Goal: Task Accomplishment & Management: Manage account settings

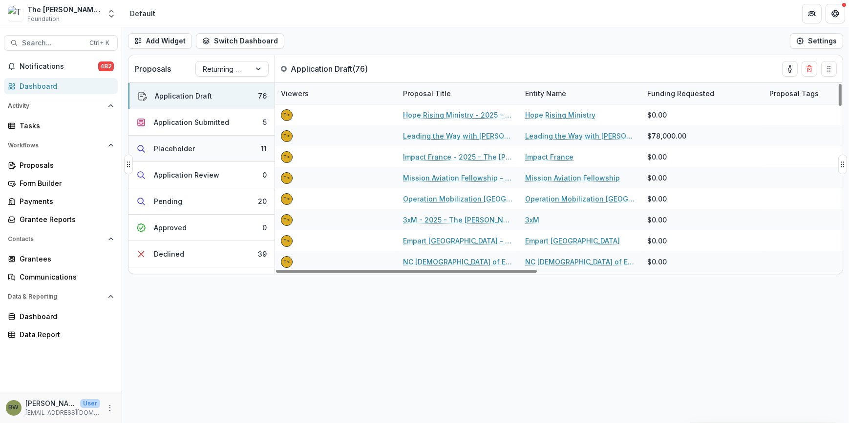
click at [180, 148] on div "Placeholder" at bounding box center [174, 149] width 41 height 10
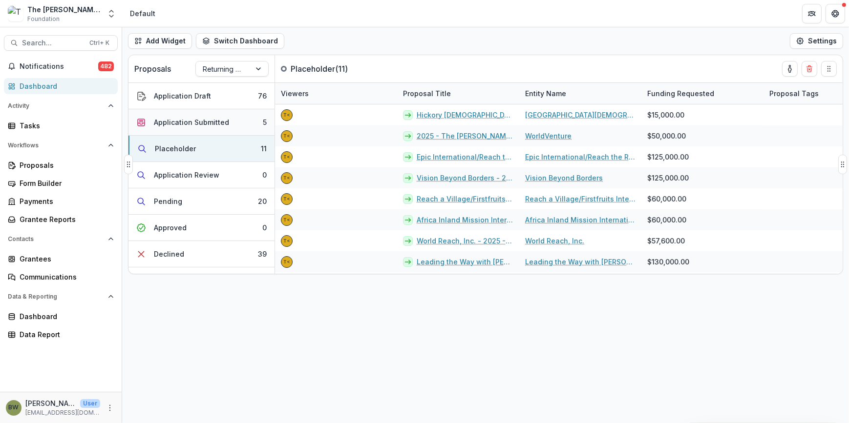
click at [181, 127] on div "Application Submitted" at bounding box center [191, 122] width 75 height 10
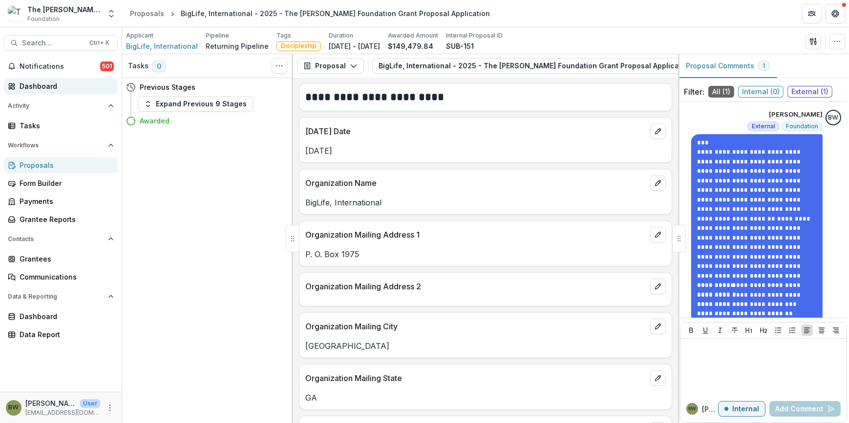
click at [39, 90] on div "Dashboard" at bounding box center [65, 86] width 90 height 10
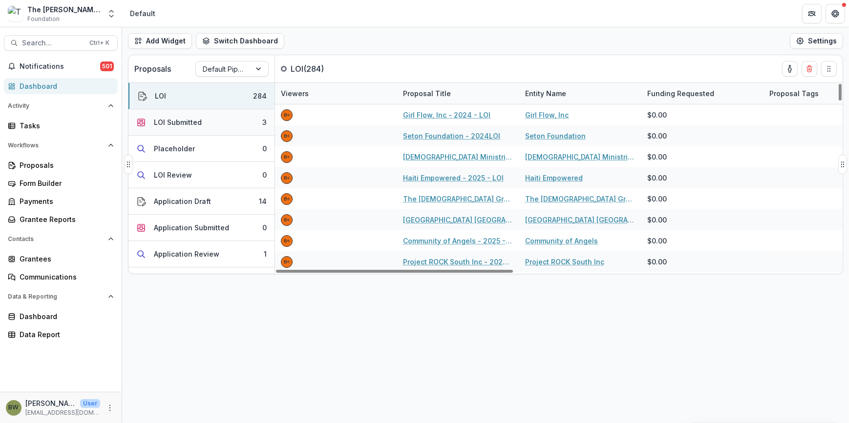
click at [170, 124] on div "LOI Submitted" at bounding box center [178, 122] width 48 height 10
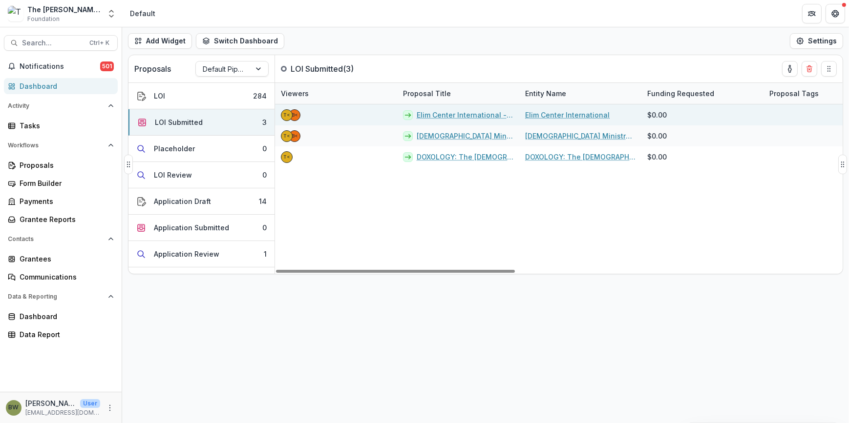
click at [480, 112] on link "Elim Center International - 2025 - LOI" at bounding box center [464, 115] width 97 height 10
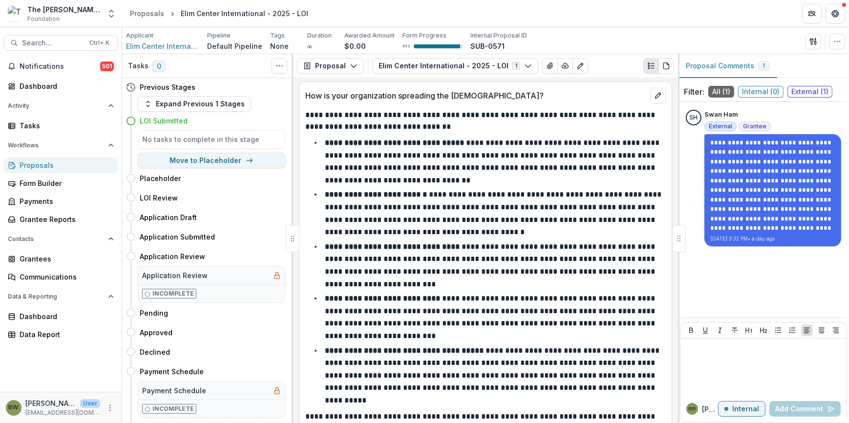
scroll to position [1497, 0]
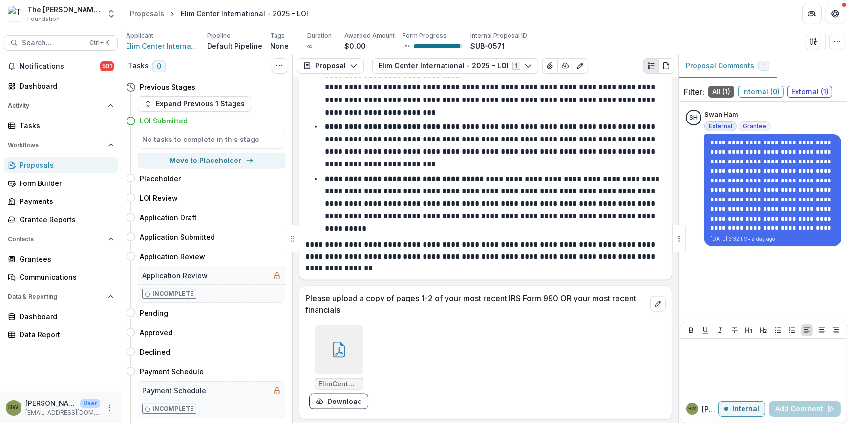
click at [323, 344] on div at bounding box center [338, 350] width 49 height 49
click at [323, 344] on div "Loading..." at bounding box center [424, 212] width 524 height 272
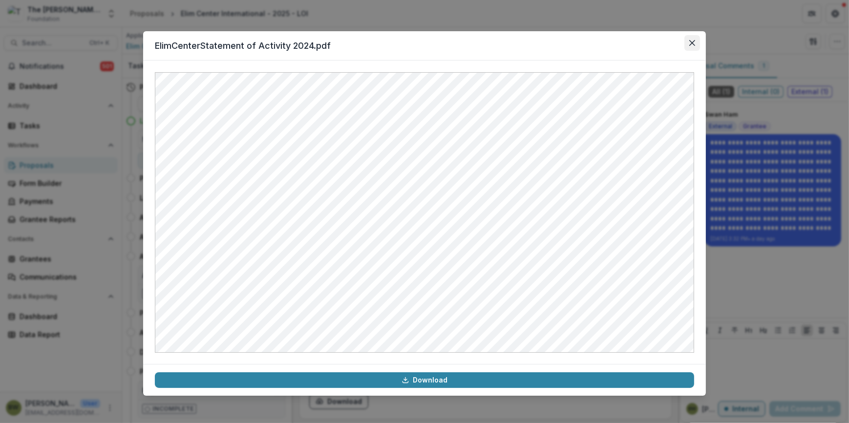
click at [697, 43] on button "Close" at bounding box center [692, 43] width 16 height 16
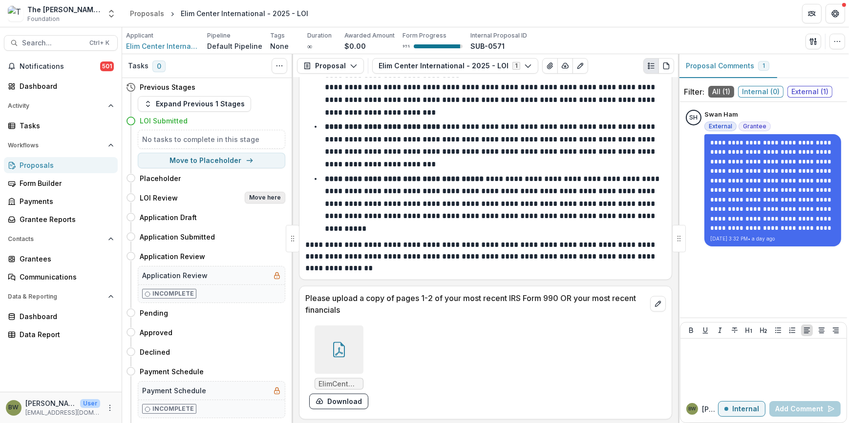
click at [272, 196] on button "Move here" at bounding box center [265, 198] width 41 height 12
select select "**********"
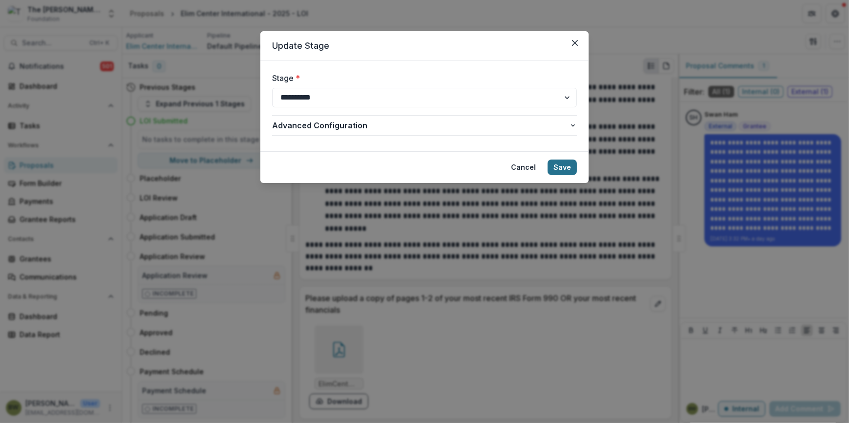
click at [564, 166] on button "Save" at bounding box center [561, 168] width 29 height 16
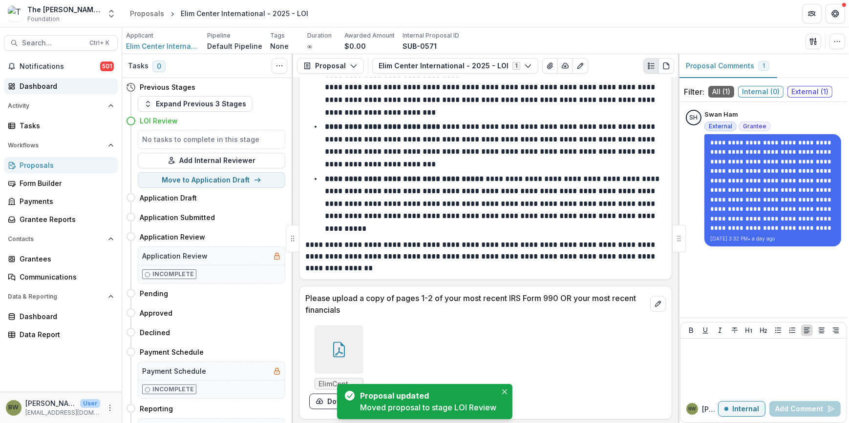
click at [45, 85] on div "Dashboard" at bounding box center [65, 86] width 90 height 10
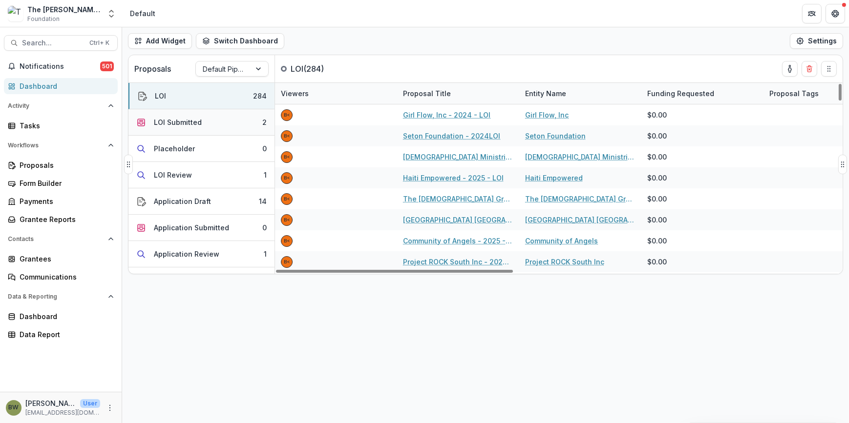
click at [172, 123] on div "LOI Submitted" at bounding box center [178, 122] width 48 height 10
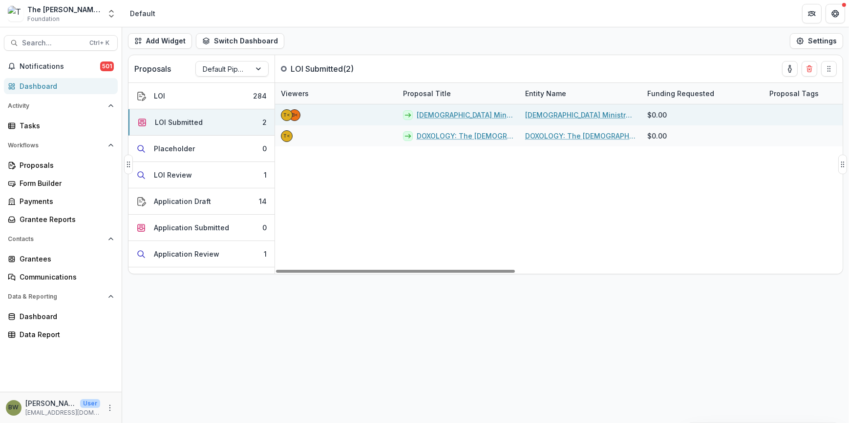
click at [475, 112] on link "Christian Ministry Alliance - 2025 - LOI" at bounding box center [464, 115] width 97 height 10
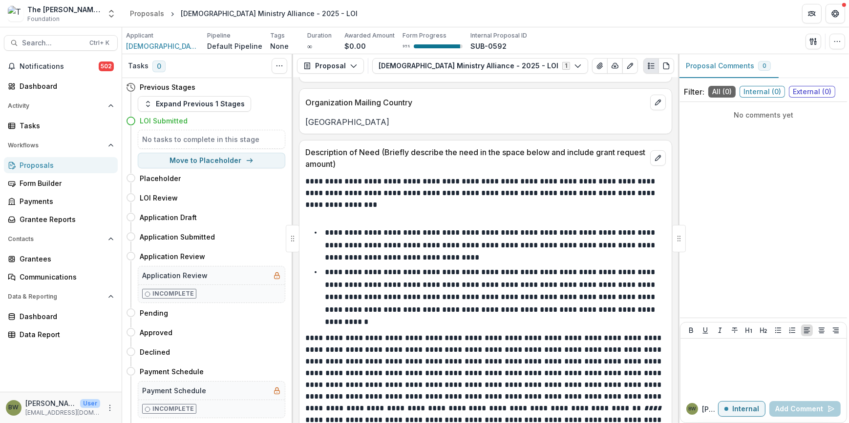
scroll to position [665, 0]
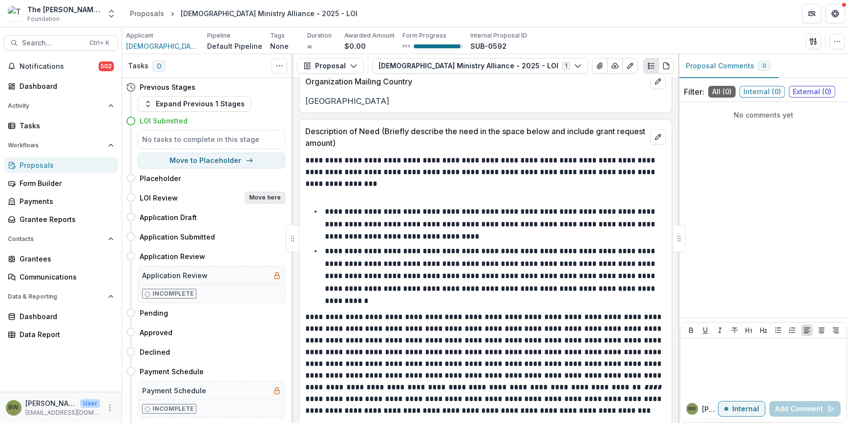
click at [261, 199] on button "Move here" at bounding box center [265, 198] width 41 height 12
select select "**********"
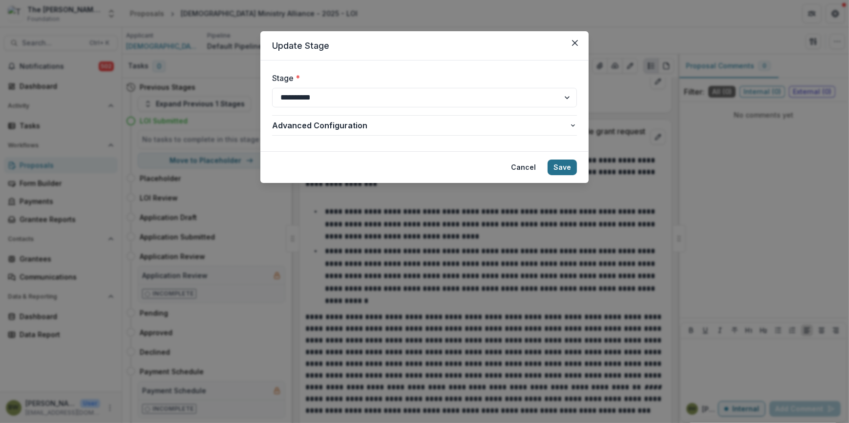
click at [566, 162] on button "Save" at bounding box center [561, 168] width 29 height 16
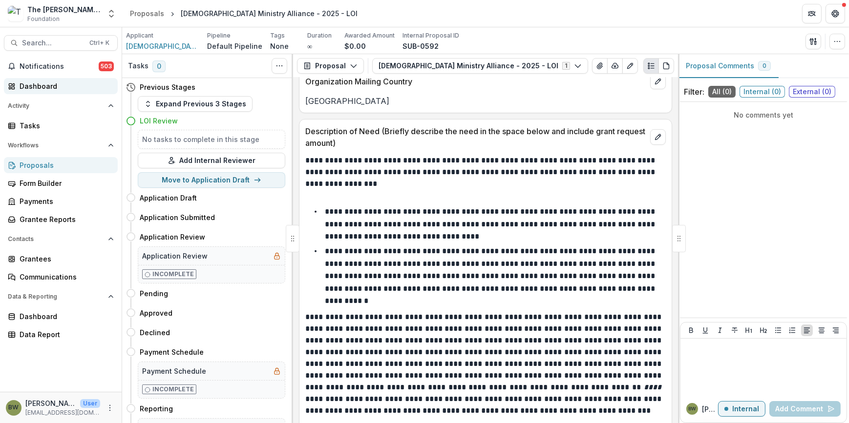
click at [29, 81] on div "Dashboard" at bounding box center [65, 86] width 90 height 10
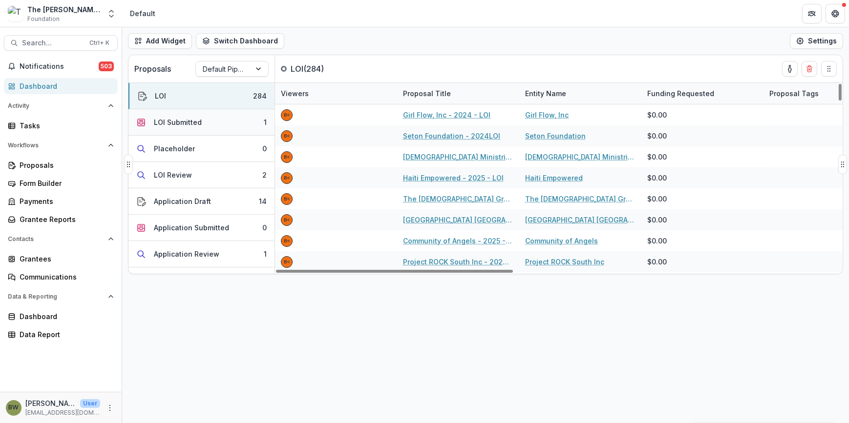
click at [182, 118] on div "LOI Submitted" at bounding box center [178, 122] width 48 height 10
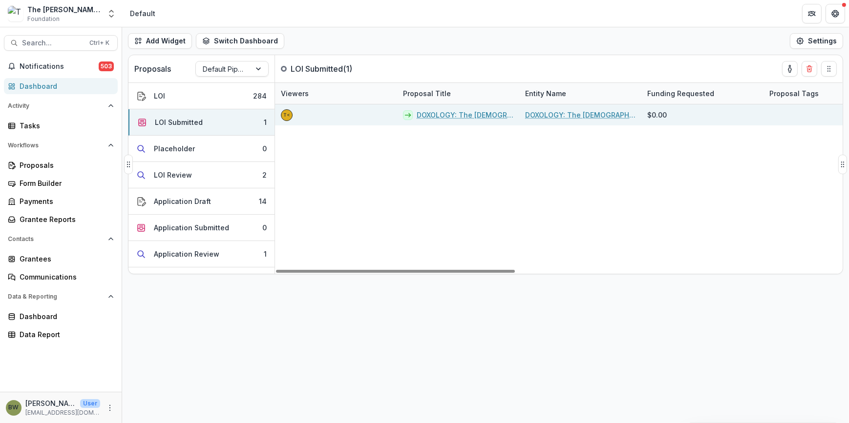
click at [465, 114] on link "DOXOLOGY: The Lutheran Center for Spiritual Care and Counsel - 2025 - LOI" at bounding box center [464, 115] width 97 height 10
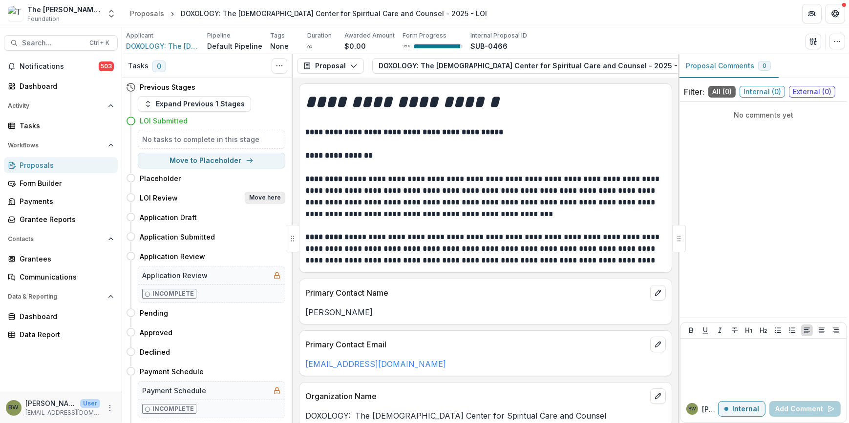
click at [260, 195] on button "Move here" at bounding box center [265, 198] width 41 height 12
select select "**********"
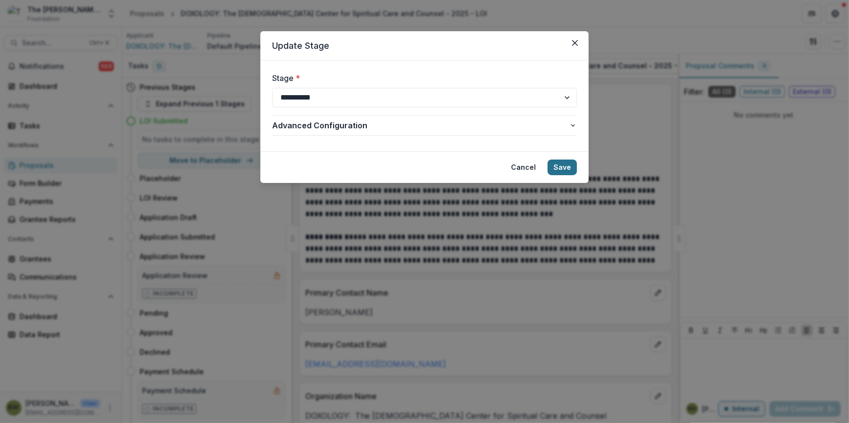
click at [557, 160] on button "Save" at bounding box center [561, 168] width 29 height 16
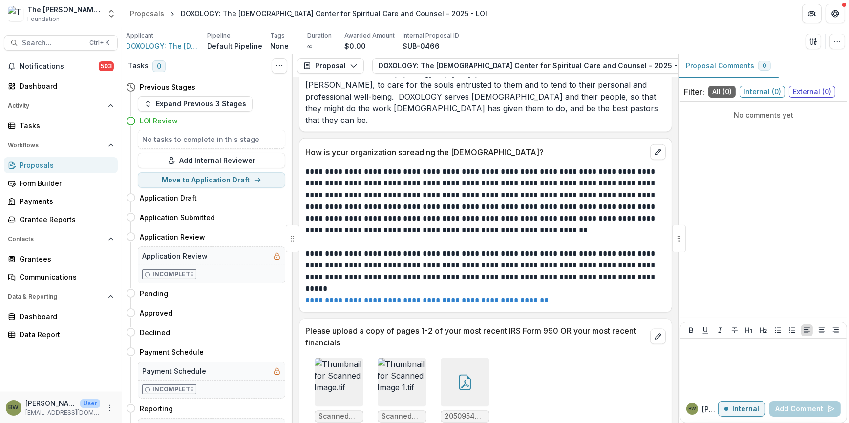
scroll to position [1689, 0]
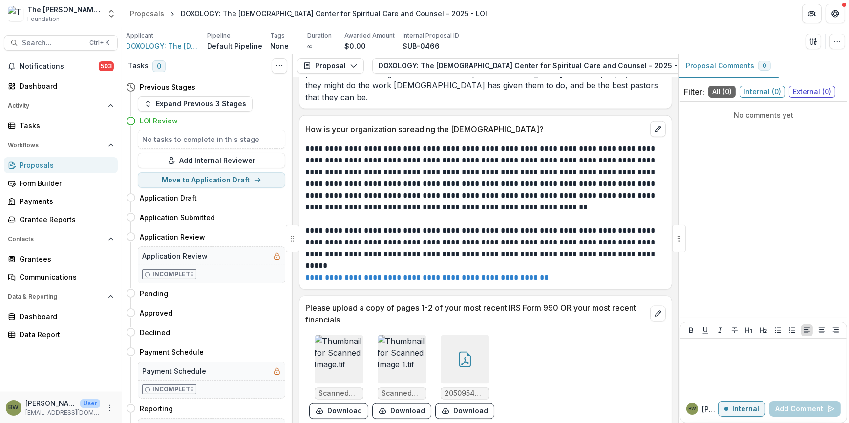
click at [320, 340] on img at bounding box center [338, 359] width 49 height 49
click at [320, 340] on img at bounding box center [424, 261] width 518 height 367
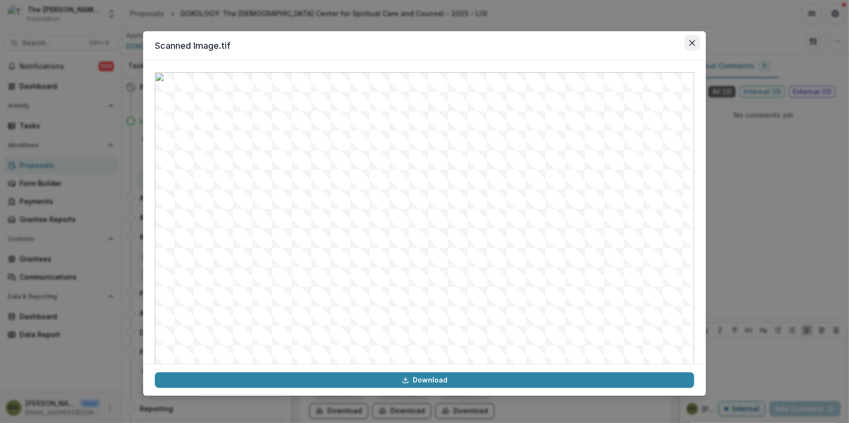
click at [688, 42] on button "Close" at bounding box center [692, 43] width 16 height 16
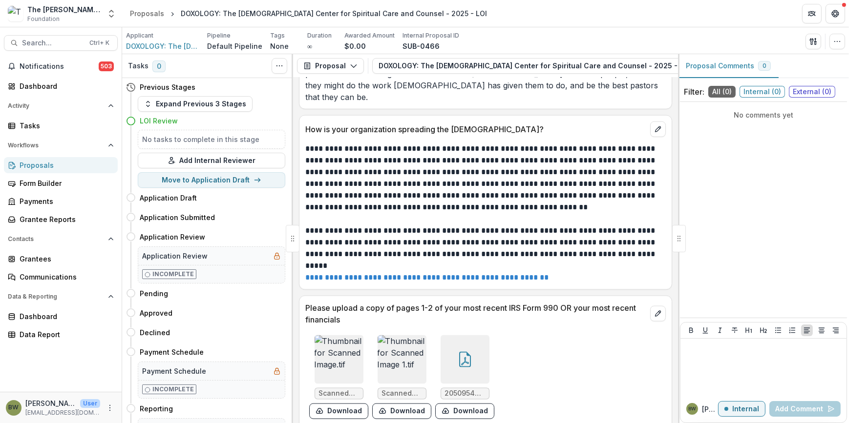
click at [448, 349] on div at bounding box center [464, 359] width 49 height 49
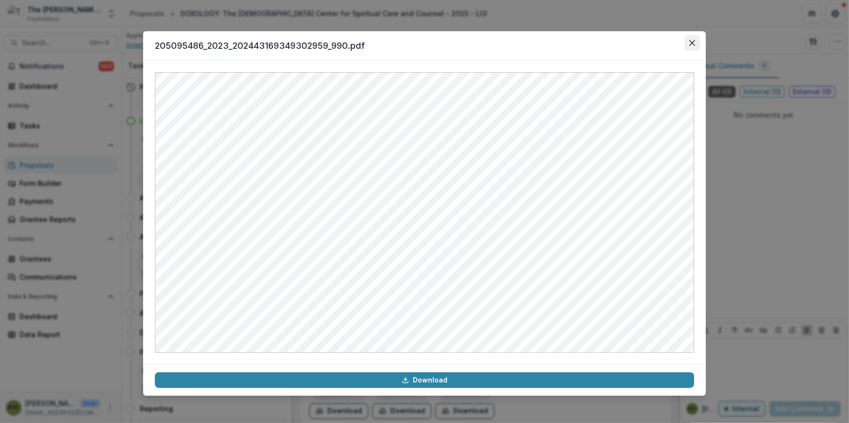
click at [690, 45] on icon "Close" at bounding box center [692, 43] width 6 height 6
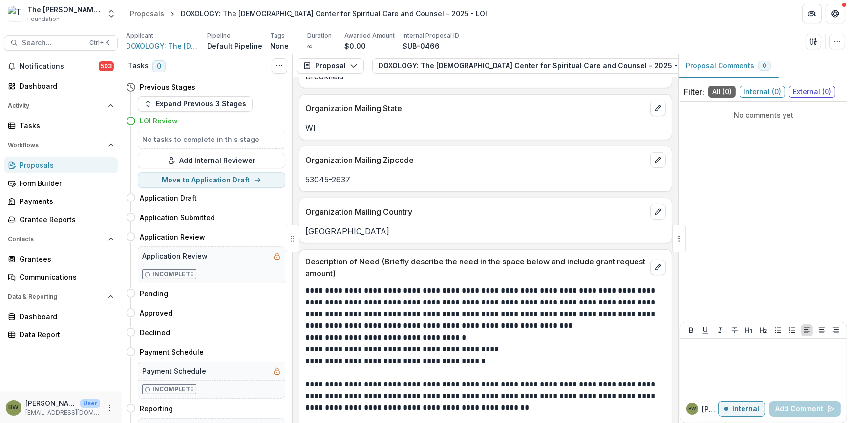
scroll to position [225, 0]
